Goal: Find specific page/section

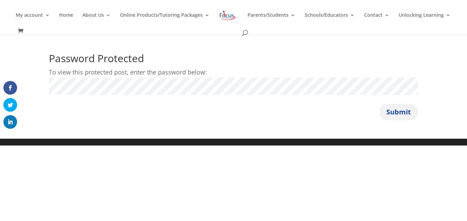
click at [379, 104] on button "Submit" at bounding box center [398, 112] width 39 height 16
click at [390, 116] on button "Submit" at bounding box center [398, 112] width 39 height 16
click at [401, 112] on button "Submit" at bounding box center [398, 112] width 39 height 16
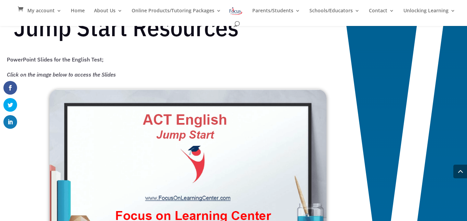
scroll to position [473, 0]
